Goal: Communication & Community: Answer question/provide support

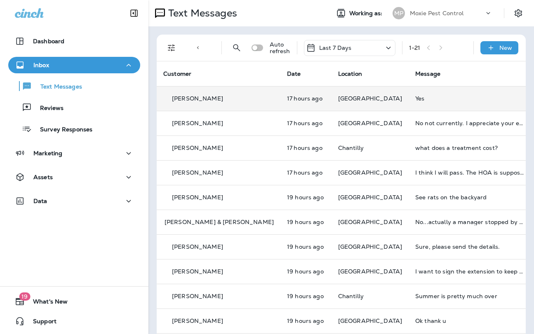
click at [408, 95] on td "Yes" at bounding box center [470, 98] width 124 height 25
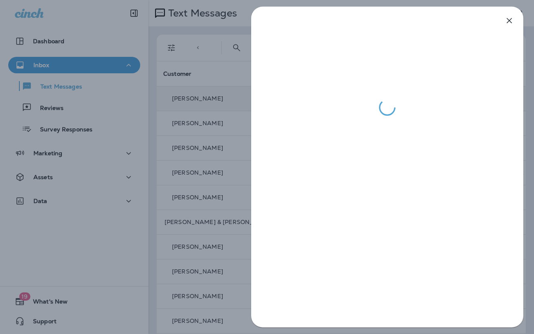
click at [192, 169] on div at bounding box center [267, 167] width 534 height 334
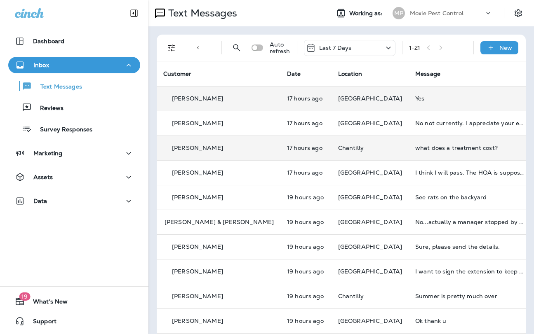
click at [415, 147] on div "what does a treatment cost?" at bounding box center [470, 148] width 110 height 7
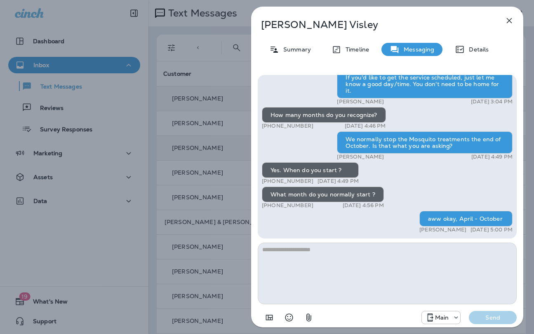
scroll to position [0, 0]
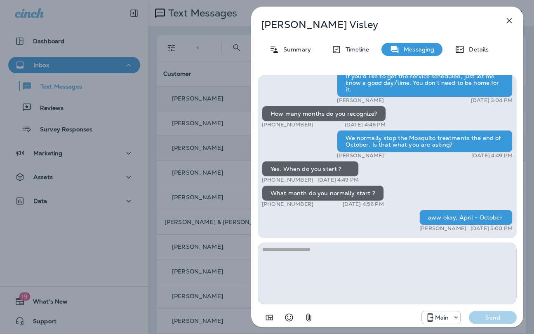
click at [346, 256] on textarea at bounding box center [387, 274] width 259 height 62
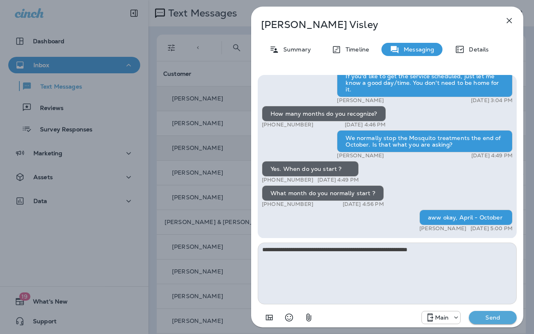
type textarea "**********"
click at [469, 311] on button "Send" at bounding box center [493, 317] width 48 height 13
